Goal: Information Seeking & Learning: Find contact information

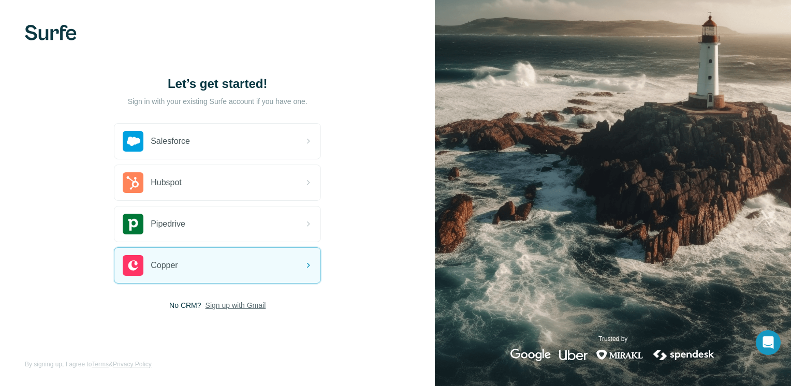
click at [215, 305] on span "Sign up with Gmail" at bounding box center [236, 305] width 61 height 10
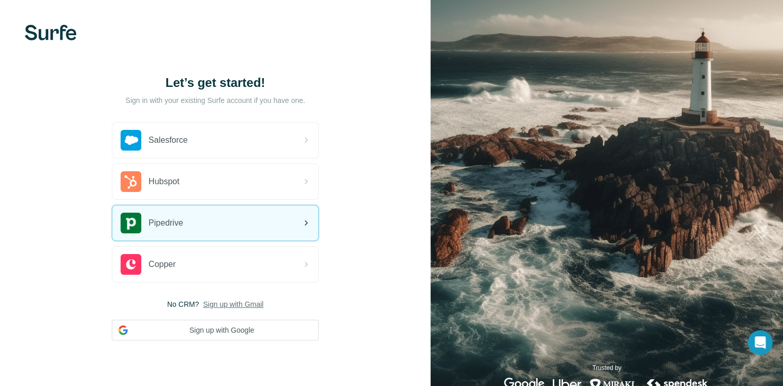
scroll to position [28, 0]
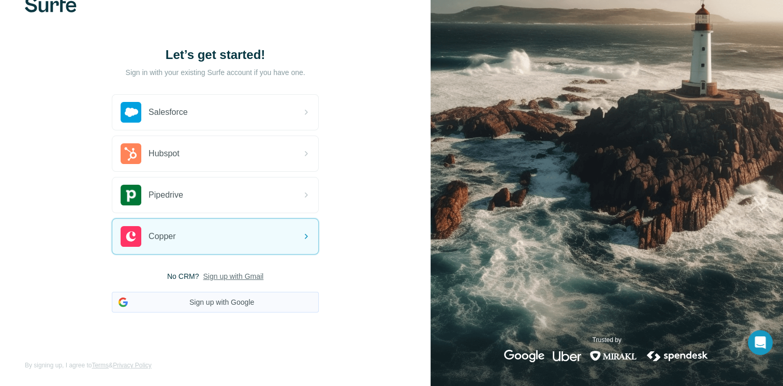
click at [226, 305] on button "Sign up with Google" at bounding box center [215, 302] width 207 height 21
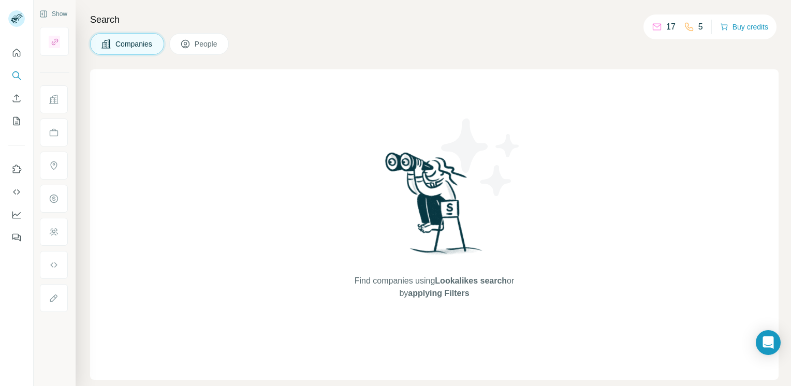
click at [204, 49] on span "People" at bounding box center [207, 44] width 24 height 10
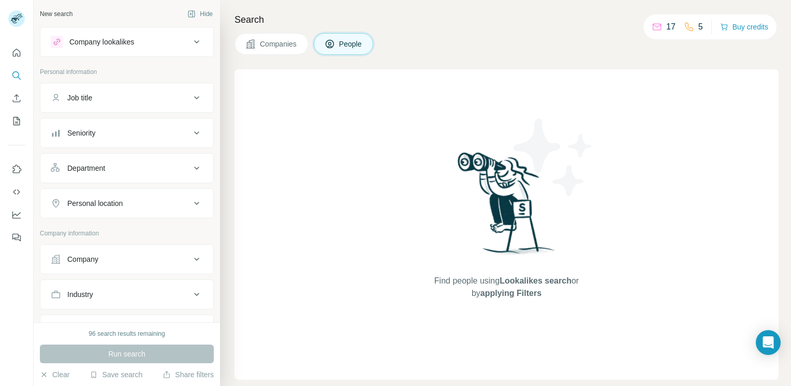
click at [171, 36] on div "Company lookalikes" at bounding box center [121, 42] width 140 height 12
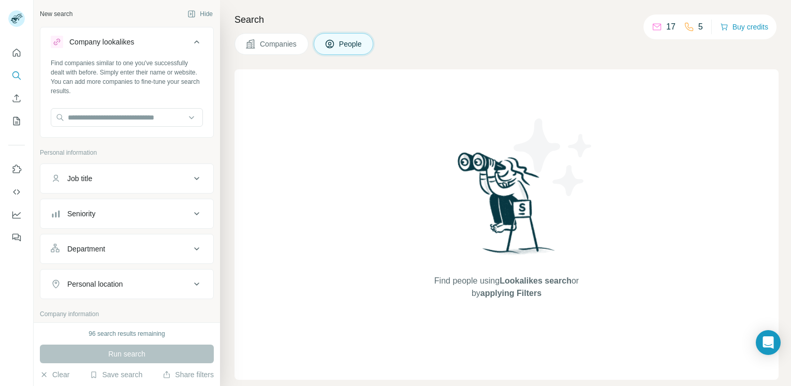
click at [171, 36] on div "Company lookalikes" at bounding box center [121, 42] width 140 height 12
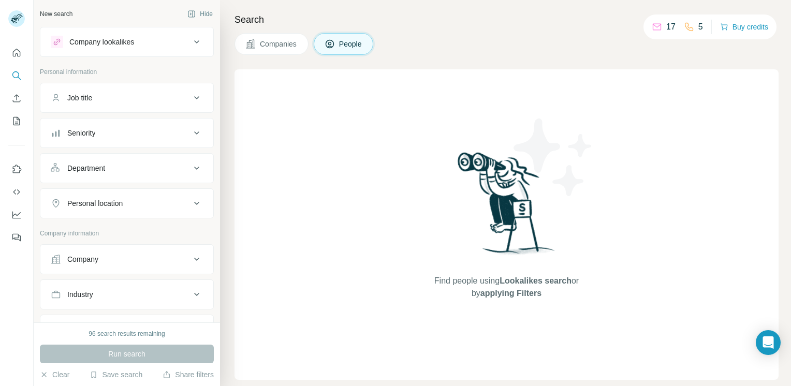
click at [160, 263] on div "Company" at bounding box center [121, 259] width 140 height 10
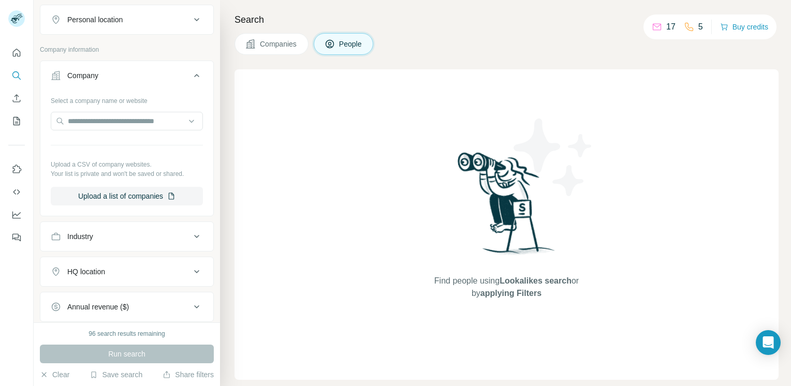
scroll to position [184, 0]
click at [141, 127] on input "text" at bounding box center [127, 120] width 152 height 19
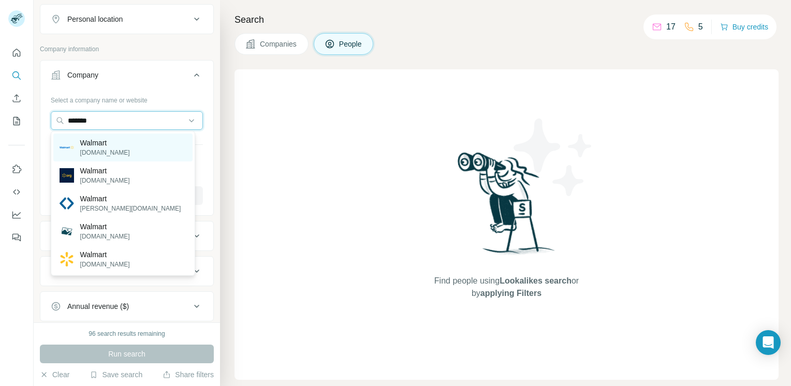
type input "*******"
click at [110, 138] on p "Walmart" at bounding box center [105, 143] width 50 height 10
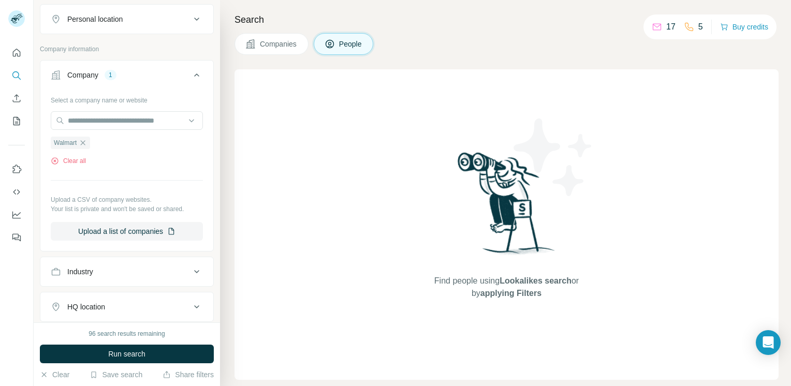
click at [106, 269] on div "Industry" at bounding box center [121, 272] width 140 height 10
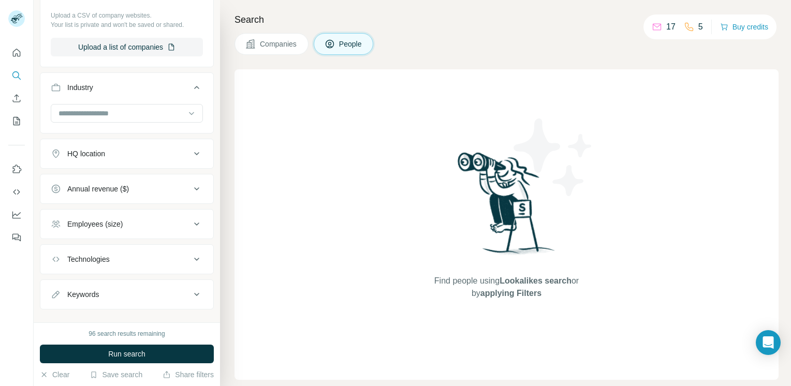
scroll to position [369, 0]
click at [153, 116] on input at bounding box center [121, 113] width 128 height 11
click at [314, 212] on div "Find people using Lookalikes search or by applying Filters" at bounding box center [507, 224] width 544 height 311
click at [114, 296] on div "Keywords" at bounding box center [121, 294] width 140 height 10
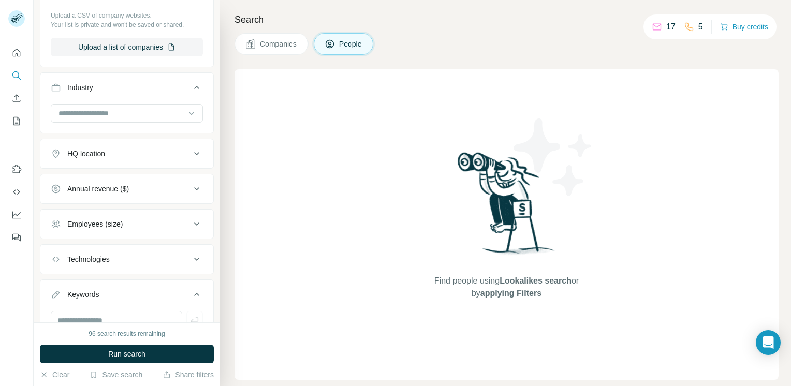
scroll to position [413, 0]
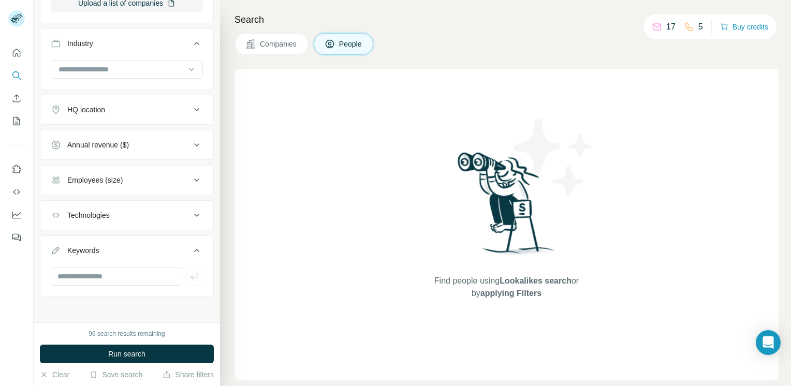
click at [114, 257] on button "Keywords" at bounding box center [126, 252] width 173 height 29
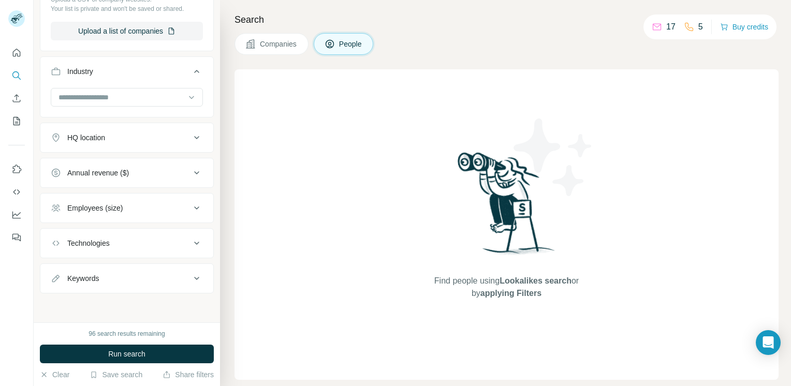
scroll to position [382, 0]
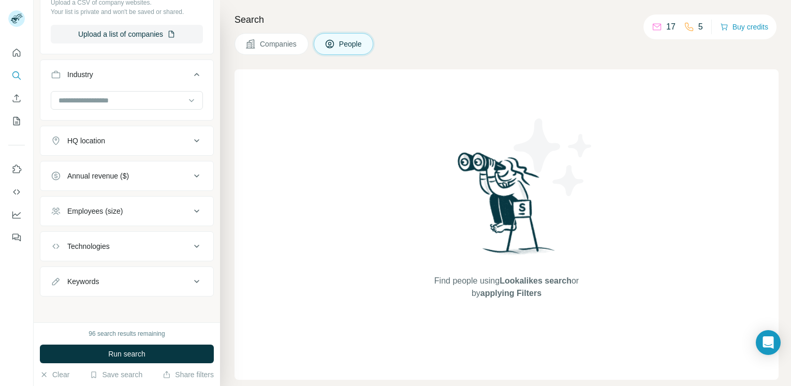
click at [108, 279] on div "Keywords" at bounding box center [121, 281] width 140 height 10
click at [108, 305] on input "text" at bounding box center [116, 307] width 131 height 19
type input "**********"
click at [171, 136] on div "HQ location" at bounding box center [121, 141] width 140 height 10
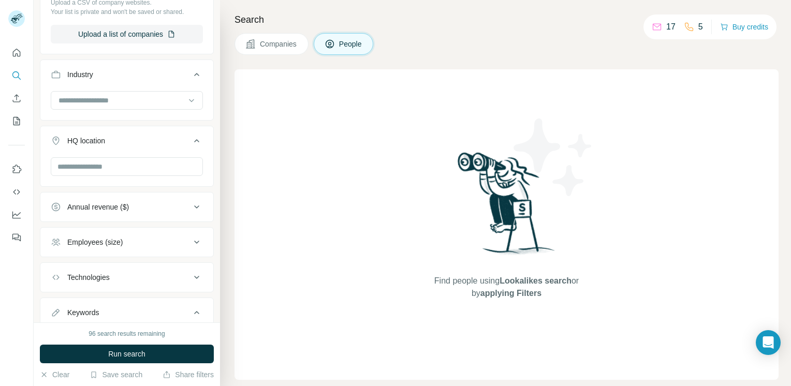
click at [171, 136] on div "HQ location" at bounding box center [121, 141] width 140 height 10
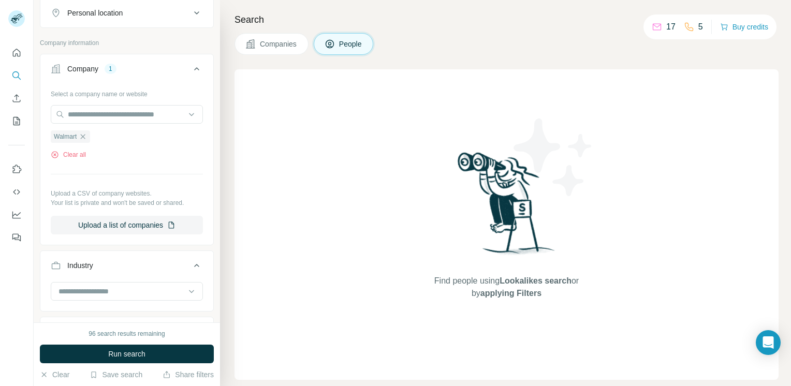
scroll to position [79, 0]
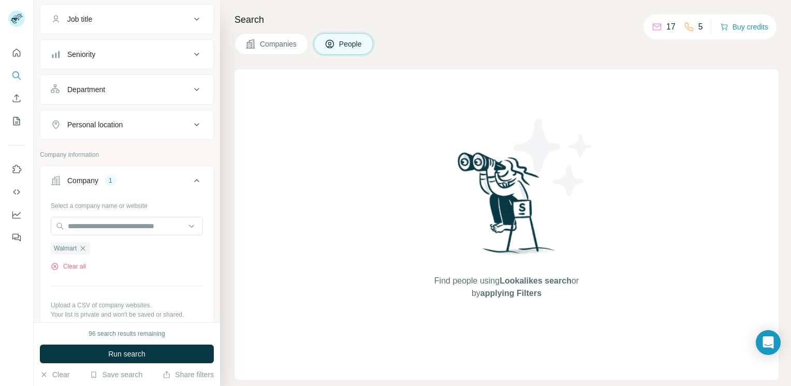
click at [175, 125] on div "Personal location" at bounding box center [121, 125] width 140 height 10
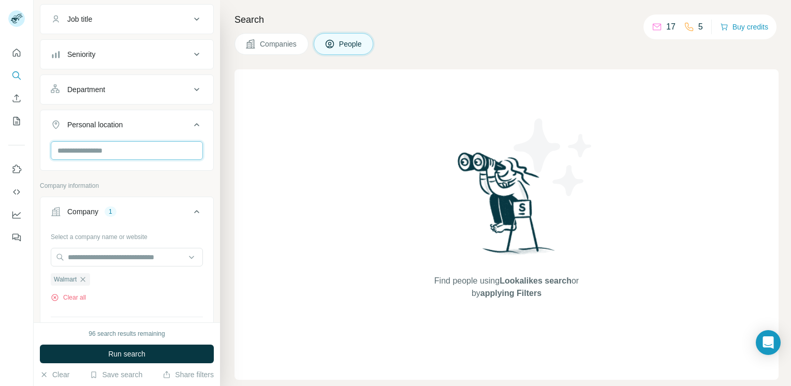
click at [166, 148] on input "text" at bounding box center [127, 150] width 152 height 19
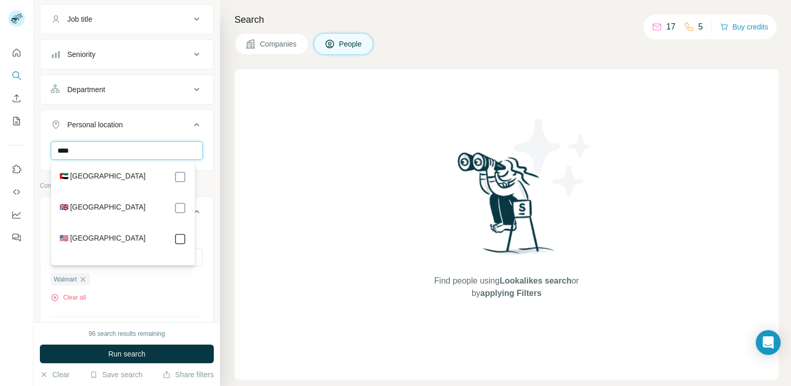
type input "****"
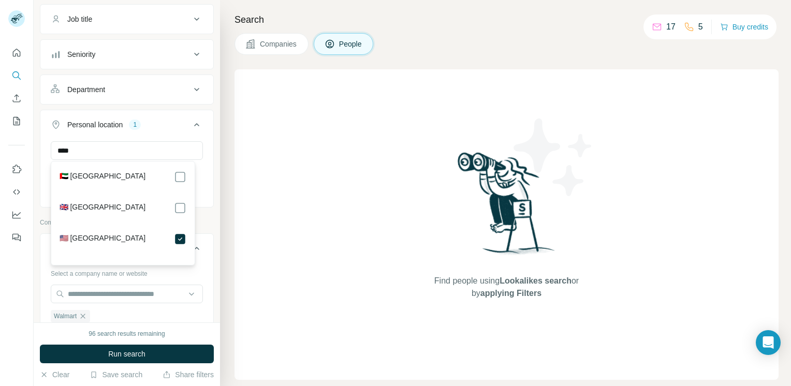
click at [170, 80] on button "Department" at bounding box center [126, 89] width 173 height 25
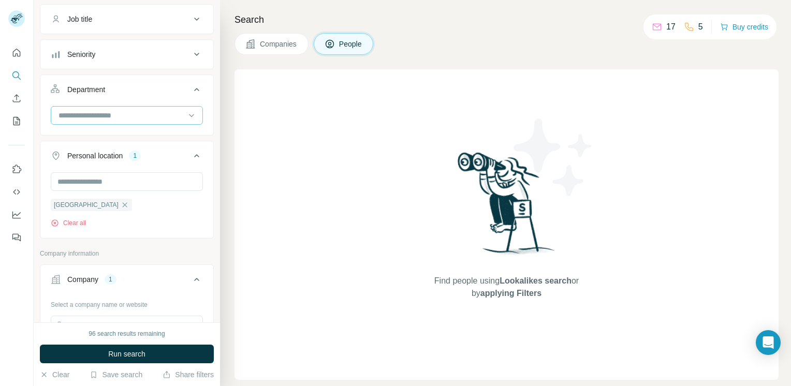
click at [169, 112] on input at bounding box center [121, 115] width 128 height 11
click at [198, 21] on button "Job title" at bounding box center [126, 19] width 173 height 25
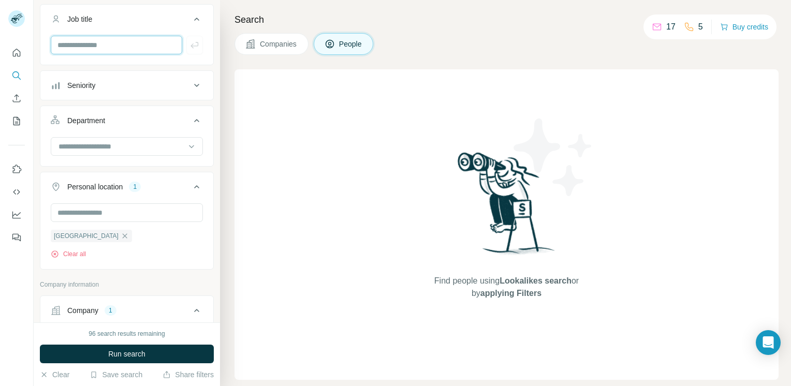
click at [153, 50] on input "text" at bounding box center [116, 45] width 131 height 19
type input "**********"
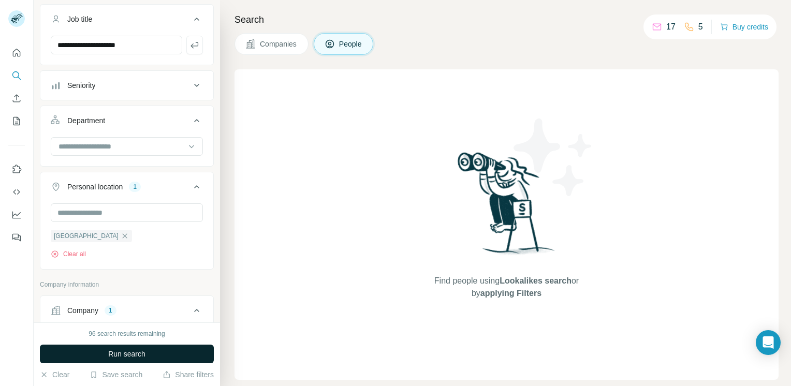
click at [122, 360] on button "Run search" at bounding box center [127, 354] width 174 height 19
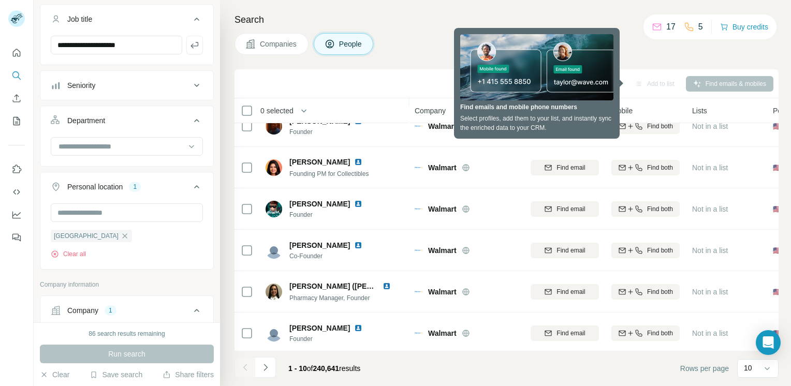
scroll to position [118, 0]
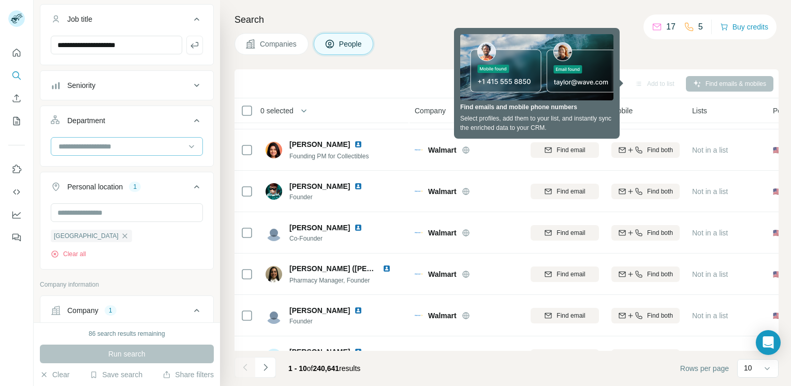
click at [162, 144] on input at bounding box center [121, 146] width 128 height 11
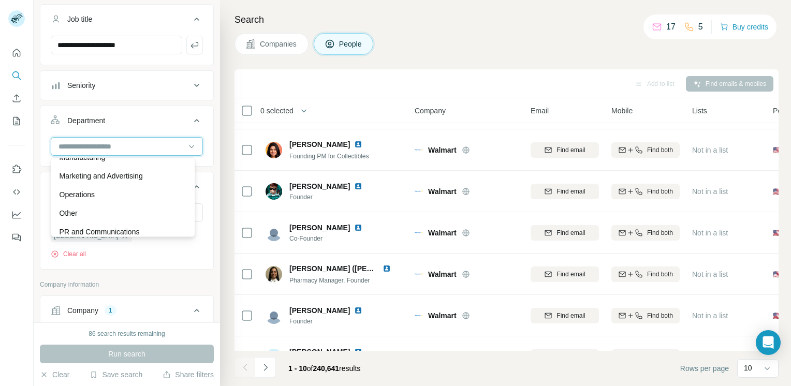
scroll to position [236, 0]
click at [135, 175] on p "Marketing and Advertising" at bounding box center [101, 175] width 83 height 10
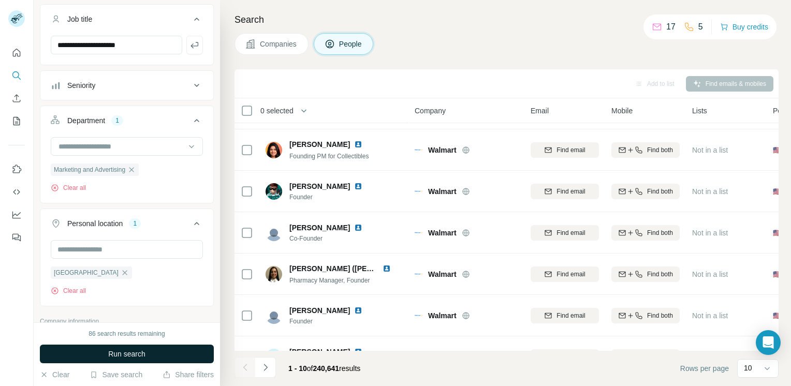
click at [90, 353] on button "Run search" at bounding box center [127, 354] width 174 height 19
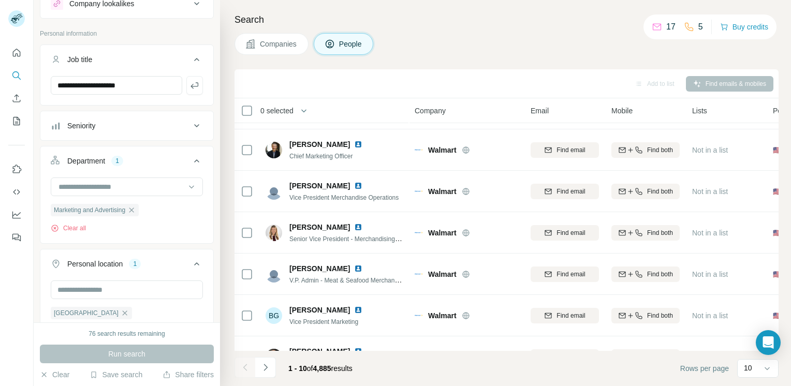
scroll to position [39, 0]
click at [124, 129] on div "Seniority" at bounding box center [121, 125] width 140 height 10
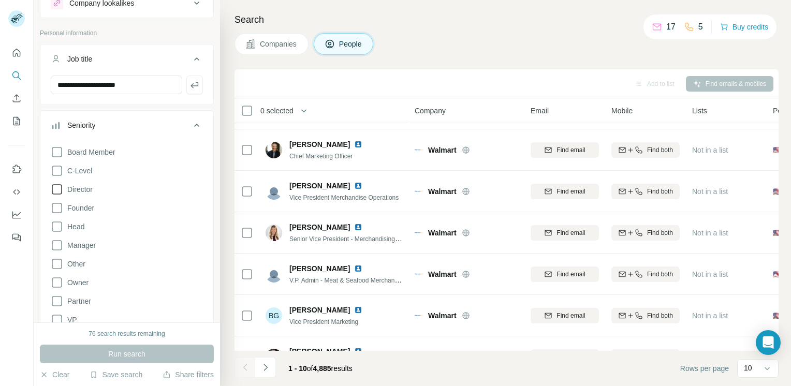
click at [56, 187] on icon at bounding box center [57, 189] width 12 height 12
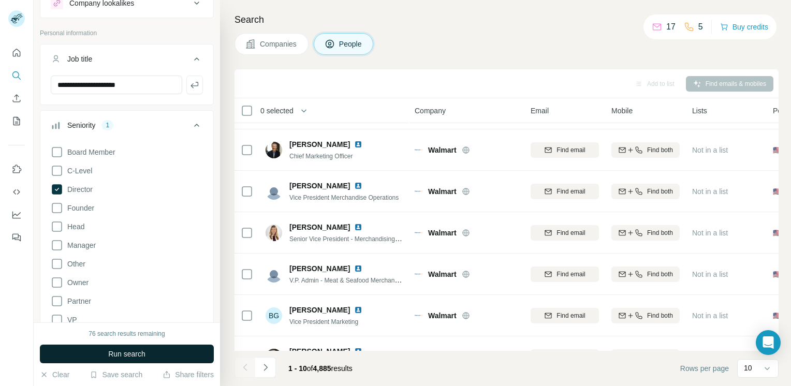
click at [84, 347] on button "Run search" at bounding box center [127, 354] width 174 height 19
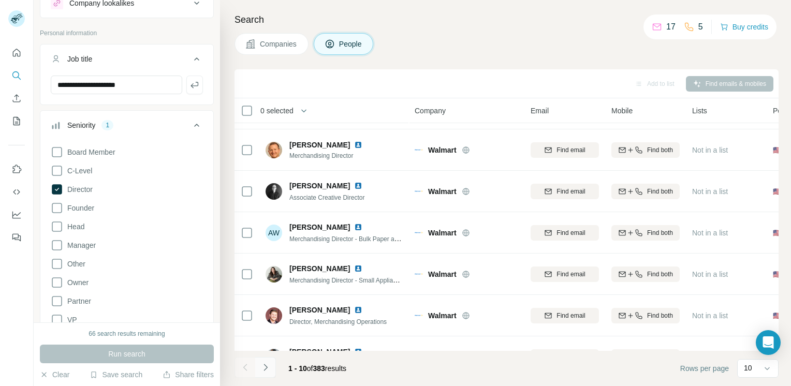
click at [263, 375] on button "Navigate to next page" at bounding box center [265, 367] width 21 height 21
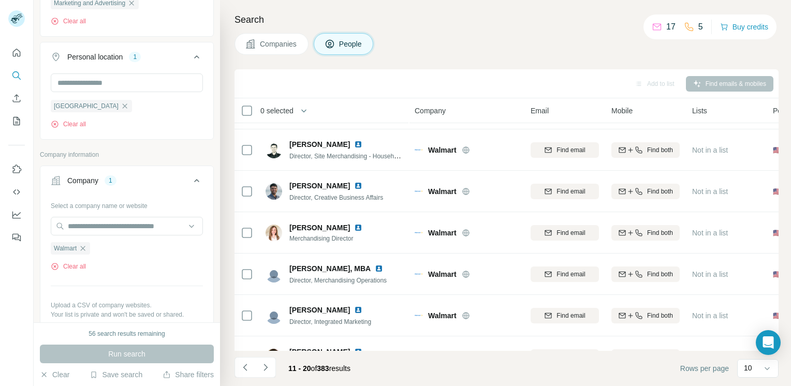
scroll to position [420, 0]
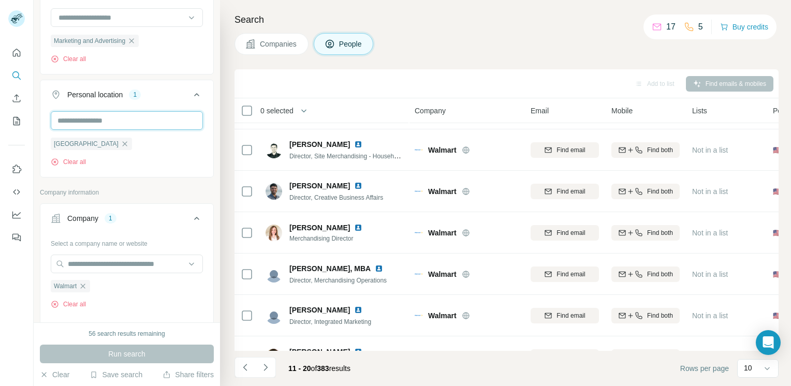
click at [167, 123] on input "text" at bounding box center [127, 120] width 152 height 19
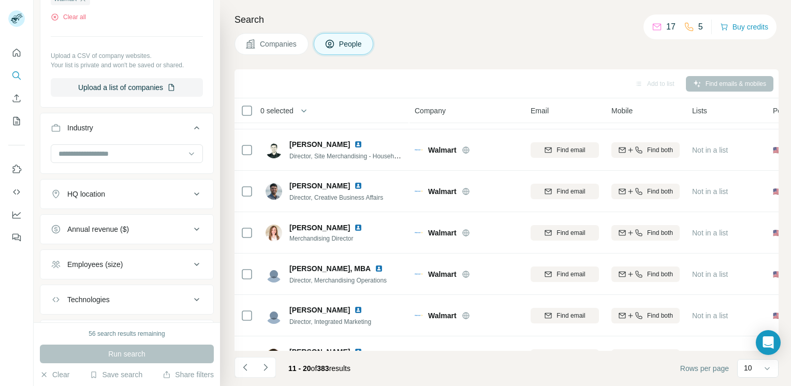
scroll to position [708, 0]
click at [167, 148] on input at bounding box center [121, 153] width 128 height 11
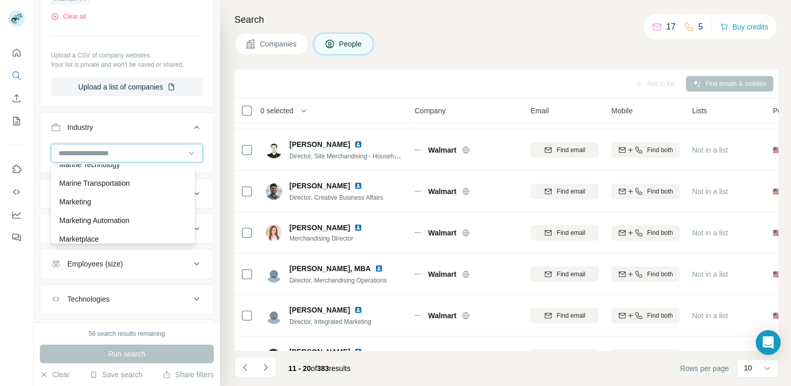
scroll to position [6597, 0]
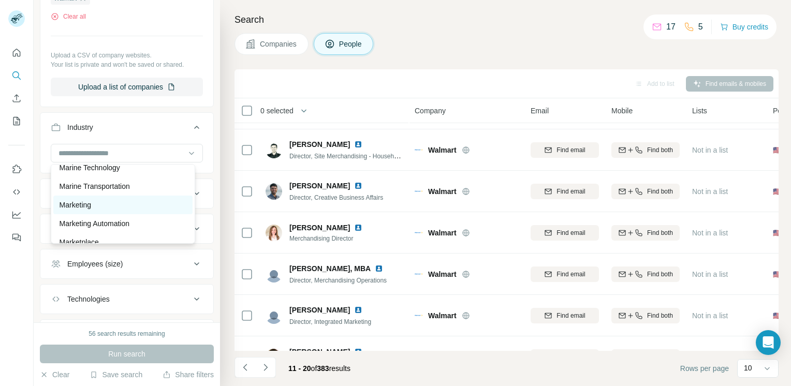
click at [104, 208] on div "Marketing" at bounding box center [122, 205] width 139 height 19
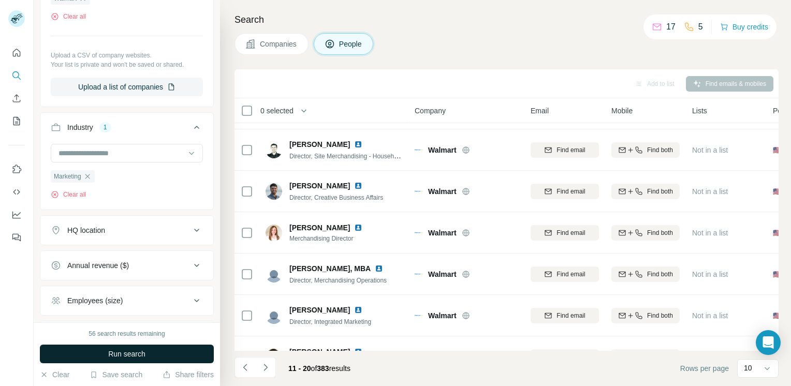
click at [97, 358] on button "Run search" at bounding box center [127, 354] width 174 height 19
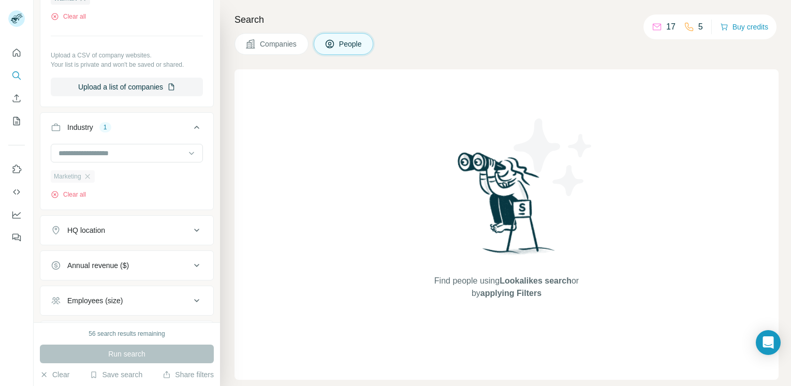
click at [93, 180] on div "Marketing" at bounding box center [73, 176] width 44 height 12
click at [87, 171] on div "Marketing" at bounding box center [73, 176] width 44 height 12
click at [85, 179] on icon "button" at bounding box center [87, 176] width 8 height 8
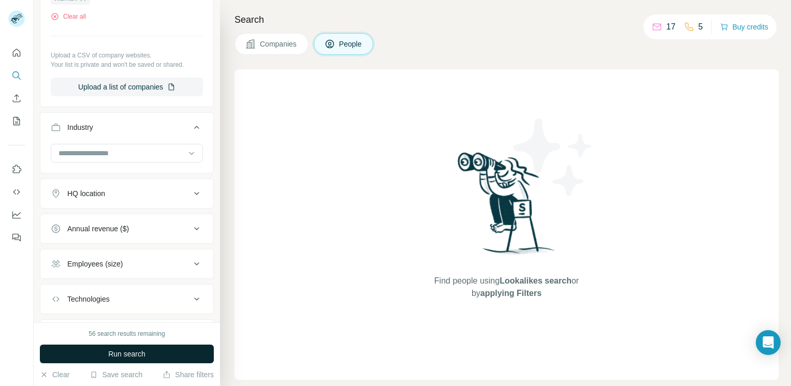
click at [105, 351] on button "Run search" at bounding box center [127, 354] width 174 height 19
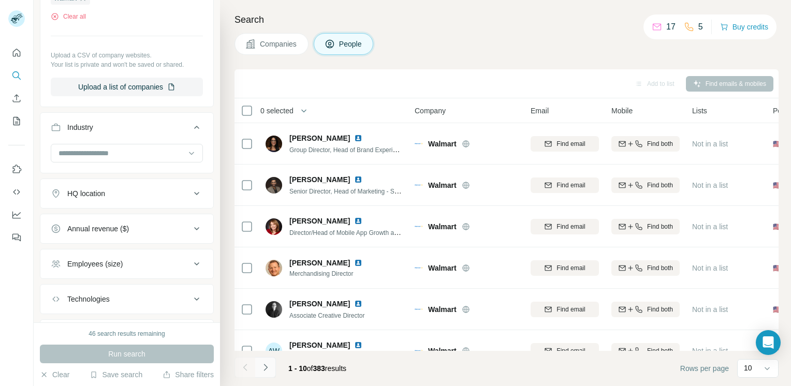
click at [271, 373] on button "Navigate to next page" at bounding box center [265, 367] width 21 height 21
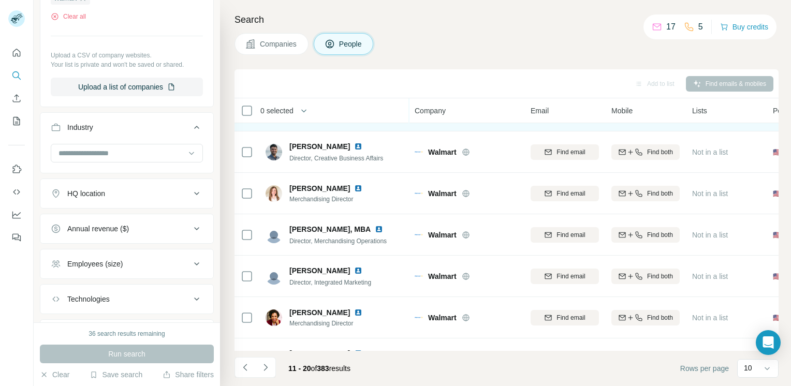
scroll to position [191, 0]
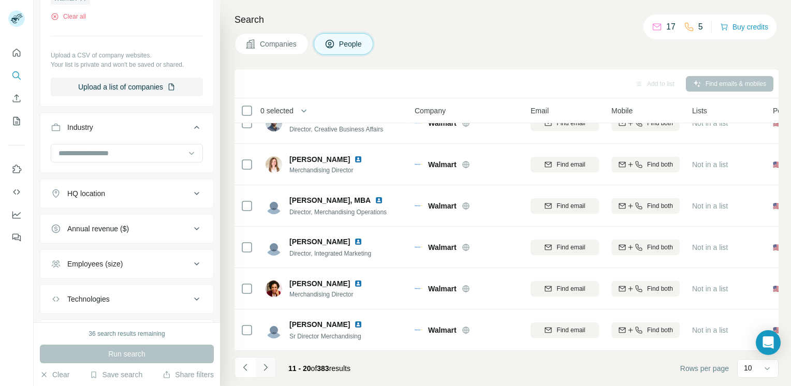
click at [269, 365] on icon "Navigate to next page" at bounding box center [265, 367] width 10 height 10
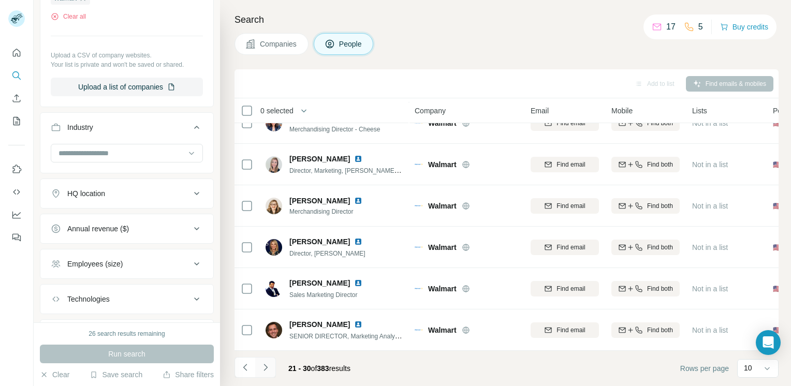
click at [269, 365] on icon "Navigate to next page" at bounding box center [265, 367] width 10 height 10
click at [265, 368] on icon "Navigate to next page" at bounding box center [265, 367] width 10 height 10
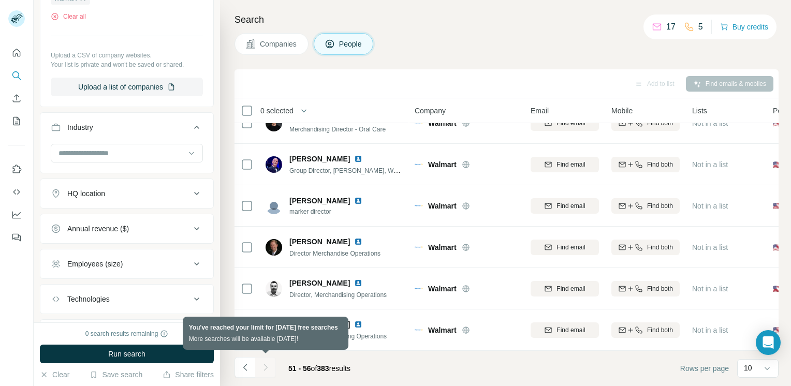
click at [265, 368] on div at bounding box center [265, 367] width 21 height 21
click at [263, 368] on div at bounding box center [265, 367] width 21 height 21
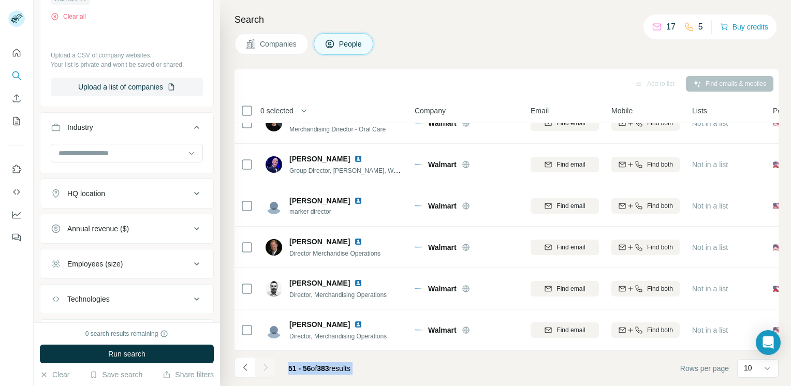
click at [263, 368] on div at bounding box center [265, 367] width 21 height 21
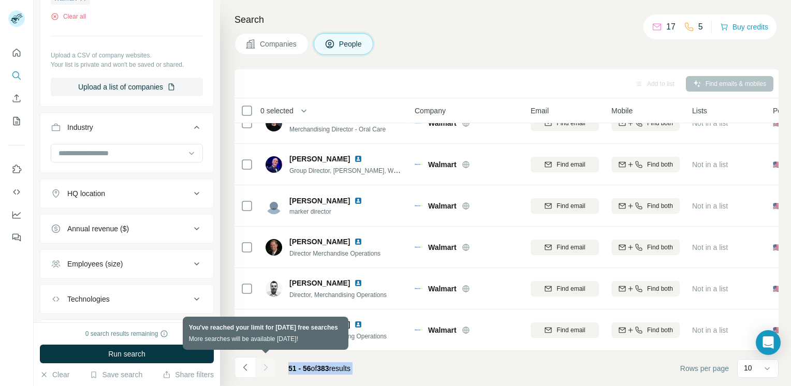
click at [263, 368] on div at bounding box center [265, 367] width 21 height 21
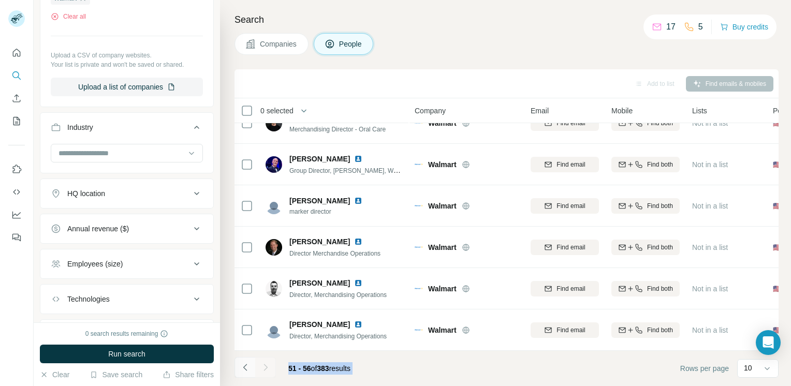
click at [240, 369] on icon "Navigate to previous page" at bounding box center [245, 367] width 10 height 10
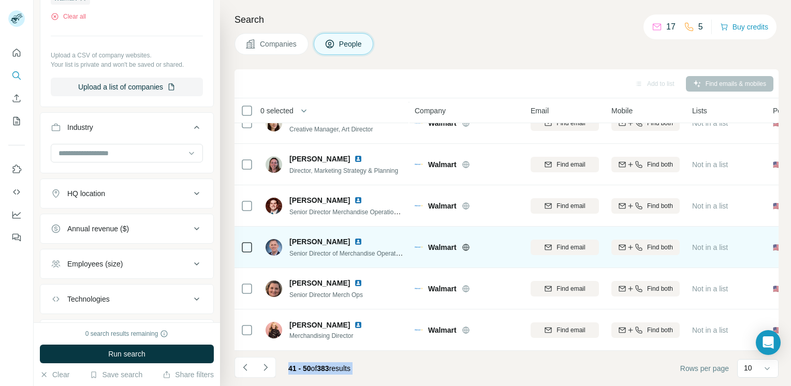
scroll to position [0, 0]
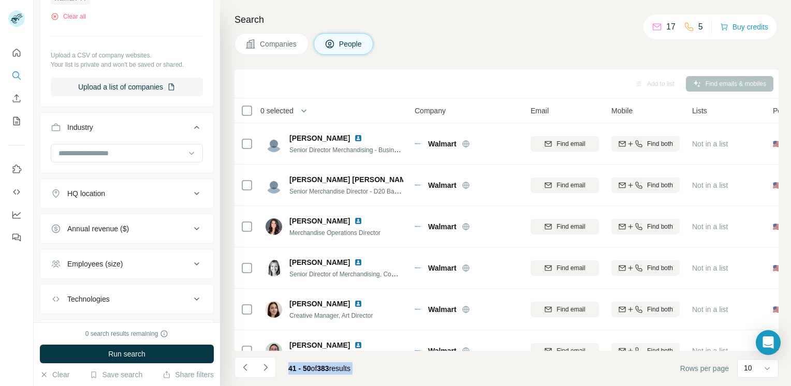
click at [162, 196] on div "HQ location" at bounding box center [121, 193] width 140 height 10
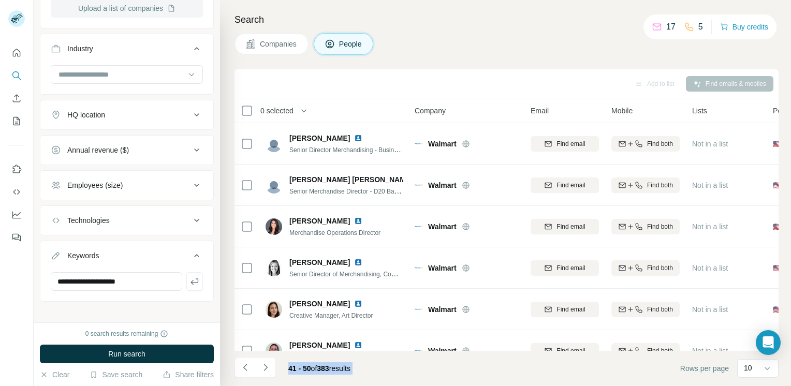
scroll to position [793, 0]
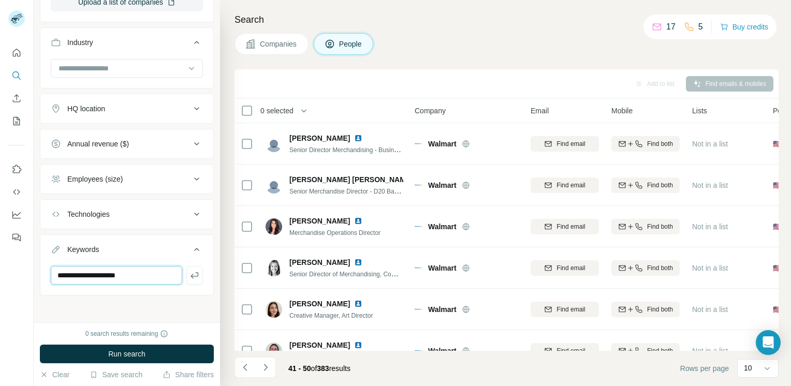
click at [92, 269] on input "**********" at bounding box center [116, 275] width 131 height 19
type input "**********"
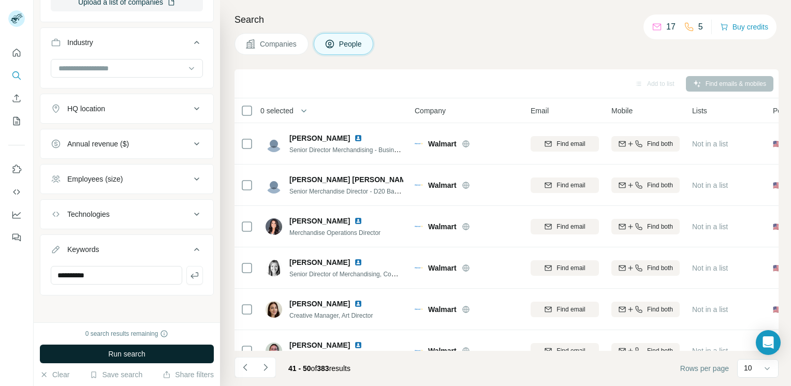
click at [109, 350] on span "Run search" at bounding box center [126, 354] width 37 height 10
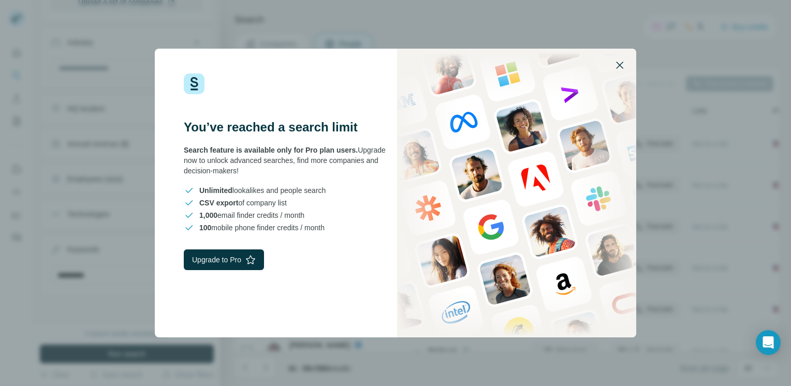
click at [619, 64] on icon "button" at bounding box center [619, 65] width 7 height 7
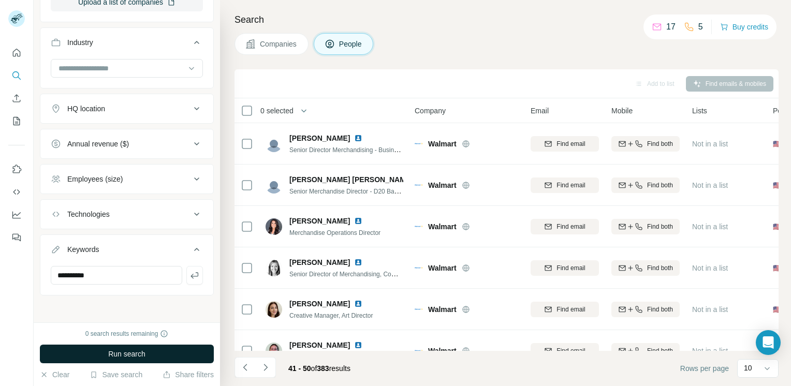
click at [126, 358] on span "Run search" at bounding box center [126, 354] width 37 height 10
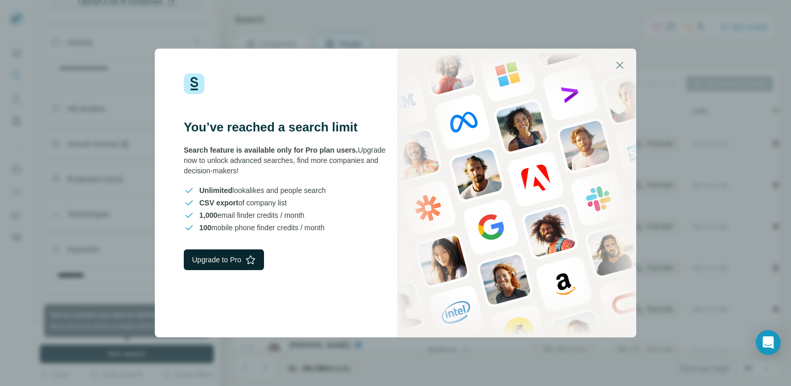
click at [220, 264] on button "Upgrade to Pro" at bounding box center [224, 260] width 80 height 21
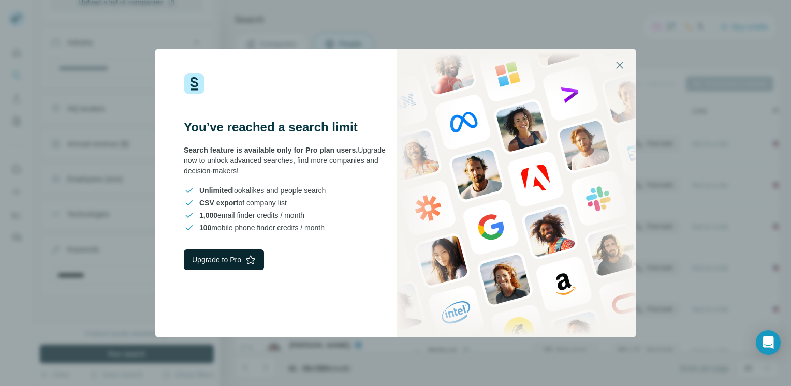
click at [213, 263] on button "Upgrade to Pro" at bounding box center [224, 260] width 80 height 21
click at [221, 260] on button "Upgrade to Pro" at bounding box center [224, 260] width 80 height 21
